Goal: Navigation & Orientation: Find specific page/section

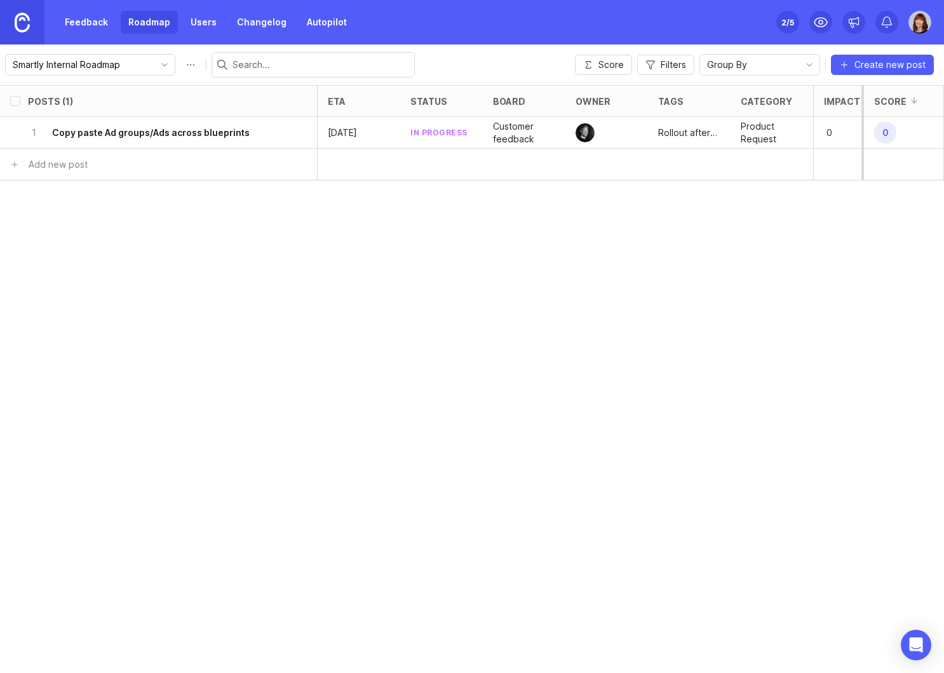
click at [83, 17] on link "Feedback" at bounding box center [86, 22] width 58 height 23
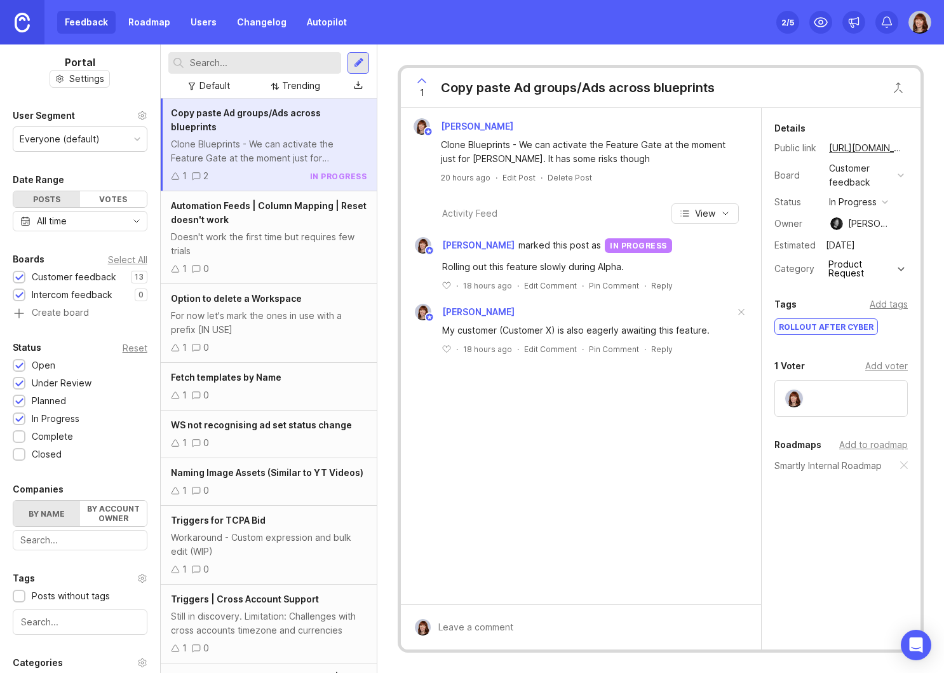
click at [320, 24] on link "Autopilot" at bounding box center [326, 22] width 55 height 23
